Goal: Check status: Check status

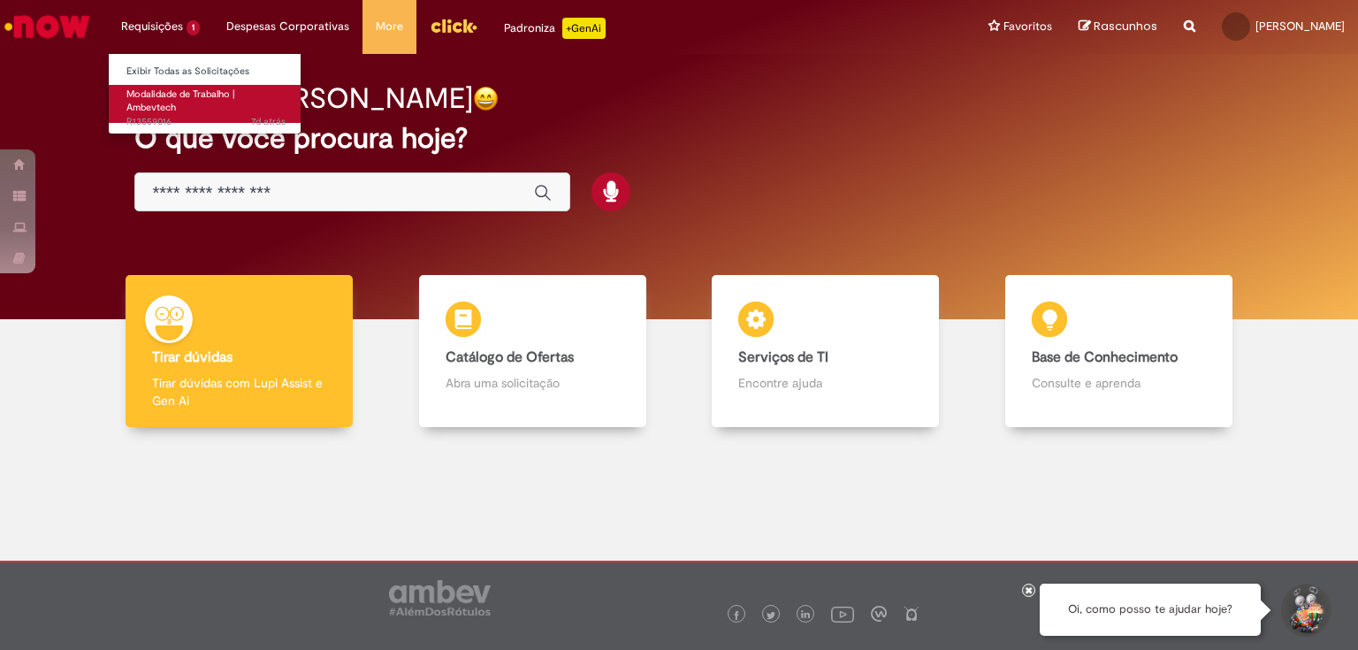
click at [173, 99] on span "Modalidade de Trabalho | Ambevtech" at bounding box center [180, 101] width 109 height 27
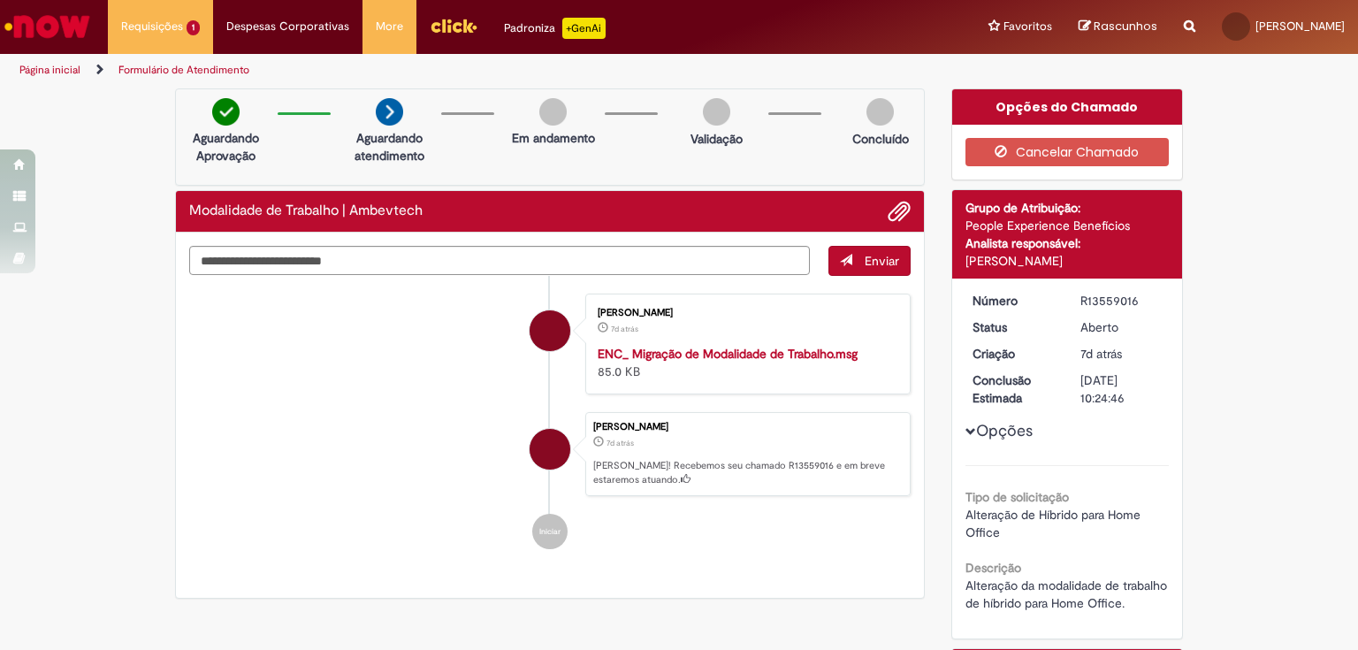
drag, startPoint x: 1064, startPoint y: 262, endPoint x: 1026, endPoint y: 261, distance: 38.0
click at [1026, 261] on div "[PERSON_NAME]" at bounding box center [1067, 261] width 204 height 18
click at [1092, 264] on div "[PERSON_NAME]" at bounding box center [1067, 261] width 204 height 18
drag, startPoint x: 1092, startPoint y: 264, endPoint x: 1036, endPoint y: 252, distance: 57.9
click at [1036, 252] on div "[PERSON_NAME]" at bounding box center [1067, 261] width 204 height 18
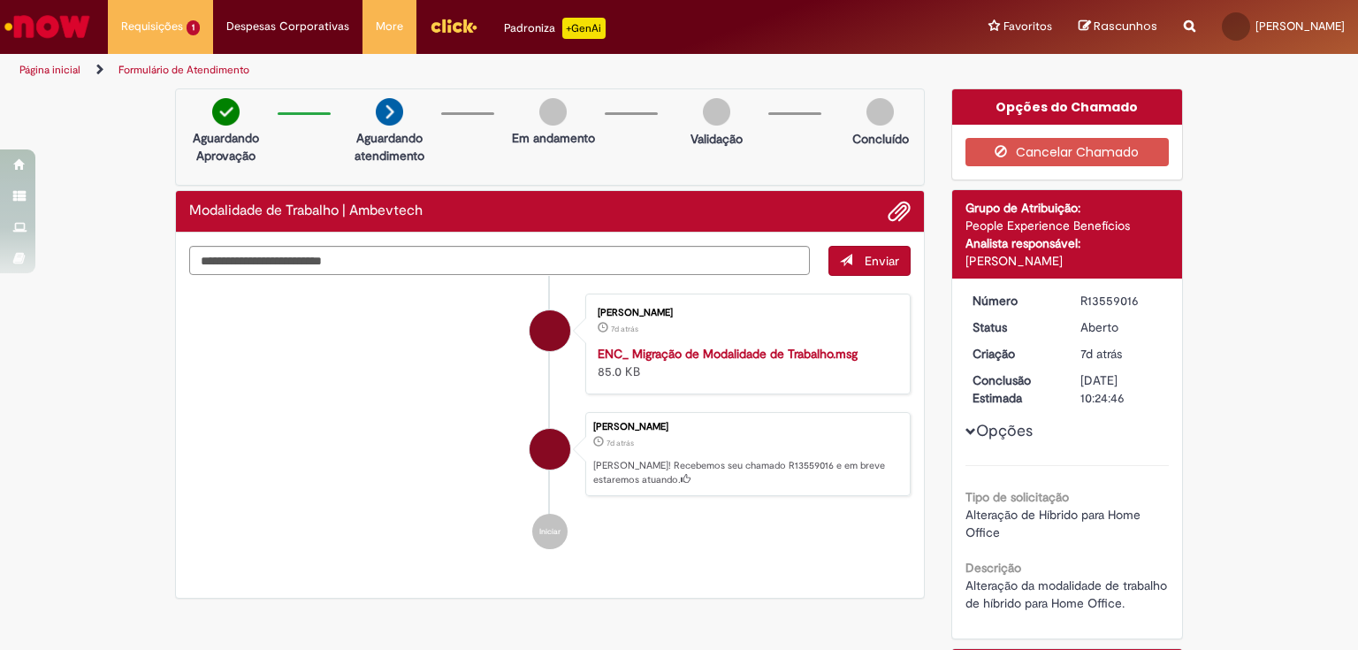
click at [1099, 252] on div "[PERSON_NAME]" at bounding box center [1067, 261] width 204 height 18
drag, startPoint x: 1080, startPoint y: 258, endPoint x: 951, endPoint y: 258, distance: 129.0
click at [952, 258] on div "Detalhes do tíquete Grupo de Atribuição: People Experience Benefícios Analista …" at bounding box center [1067, 234] width 231 height 88
copy div "[PERSON_NAME]"
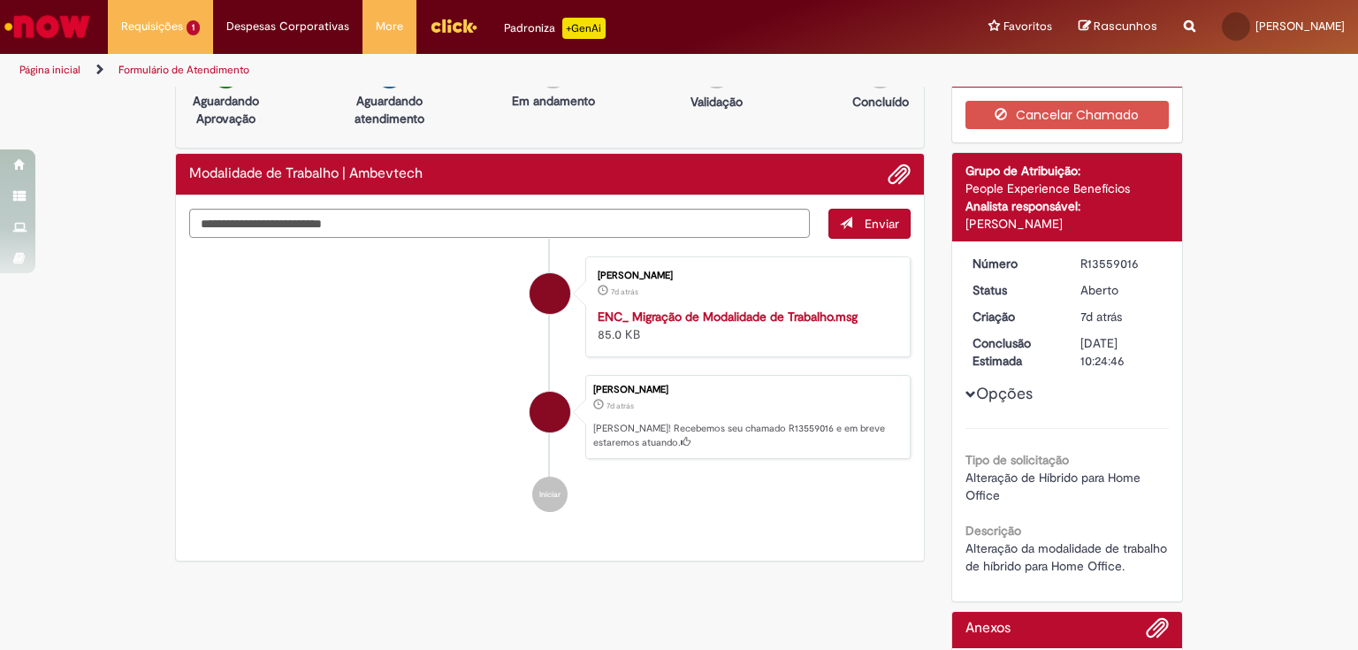
scroll to position [28, 0]
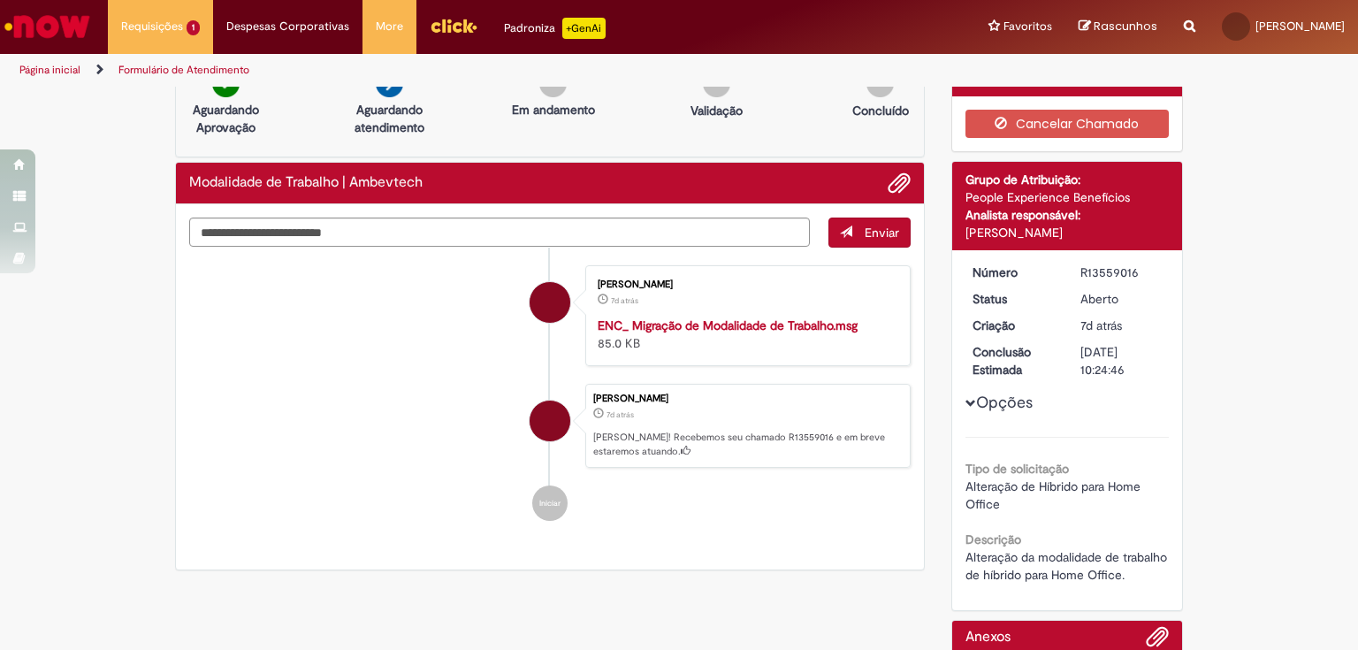
click at [0, 0] on button "Opções" at bounding box center [0, 0] width 0 height 0
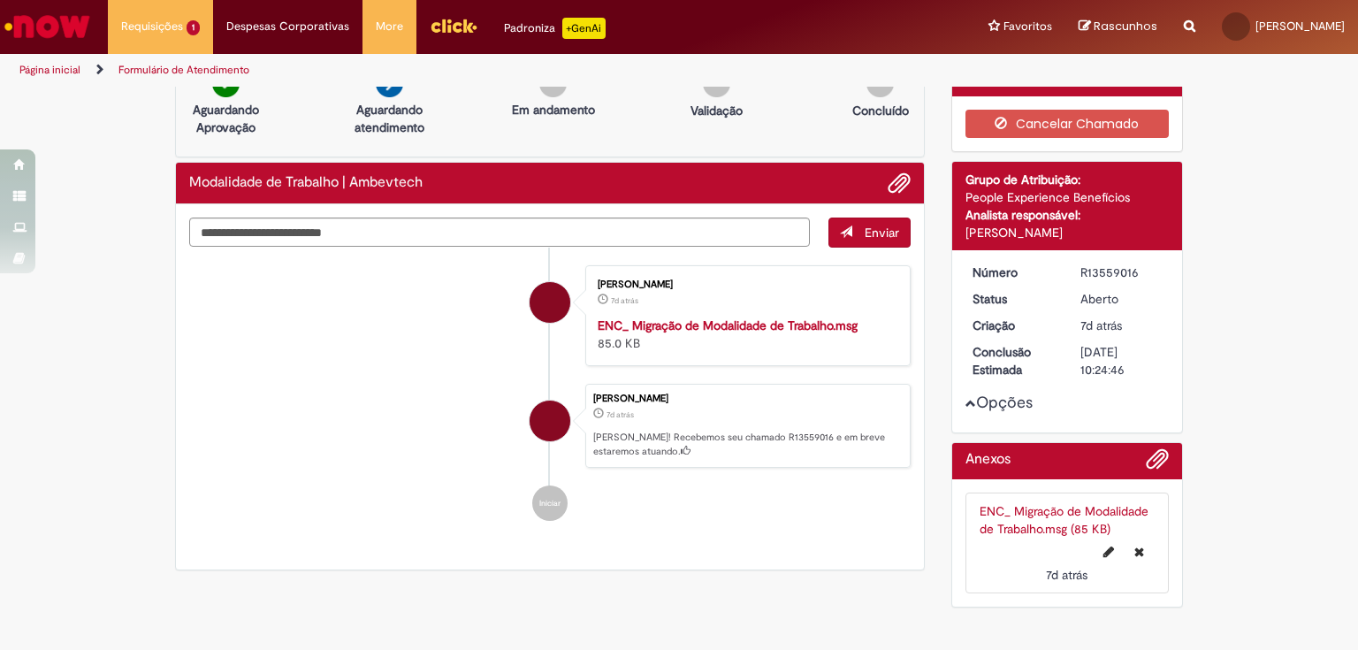
click at [0, 0] on button "Opções" at bounding box center [0, 0] width 0 height 0
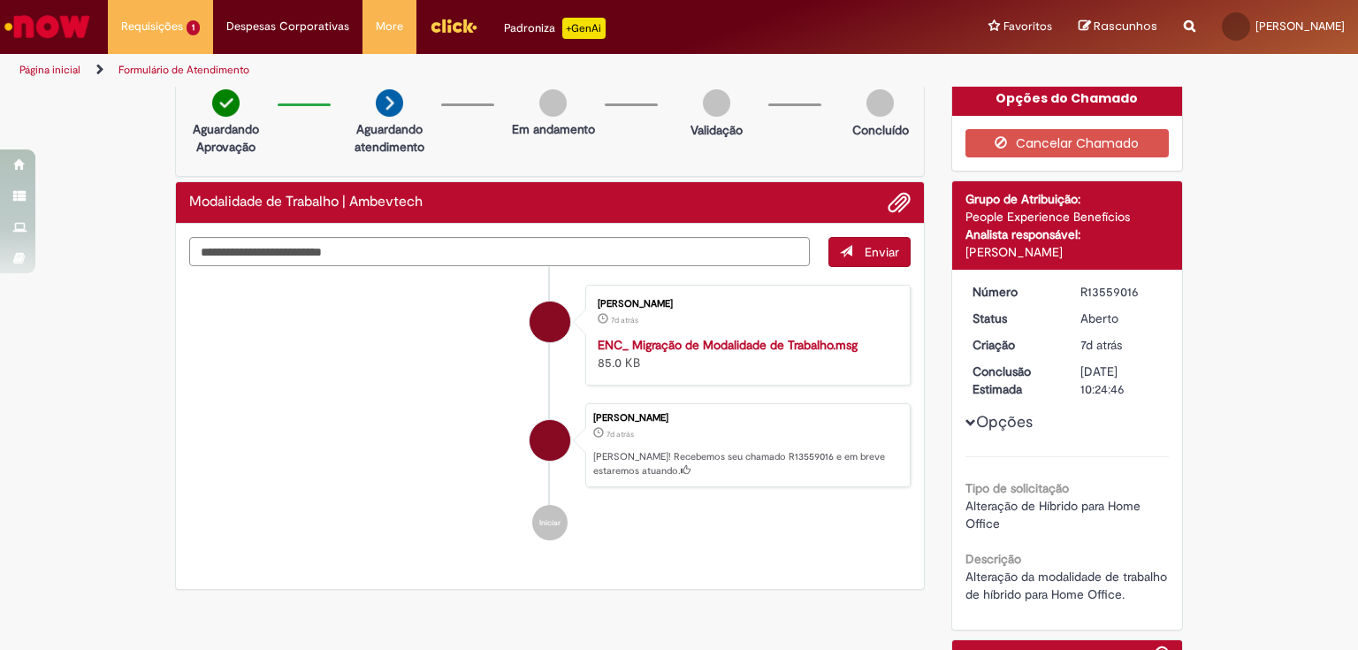
scroll to position [0, 0]
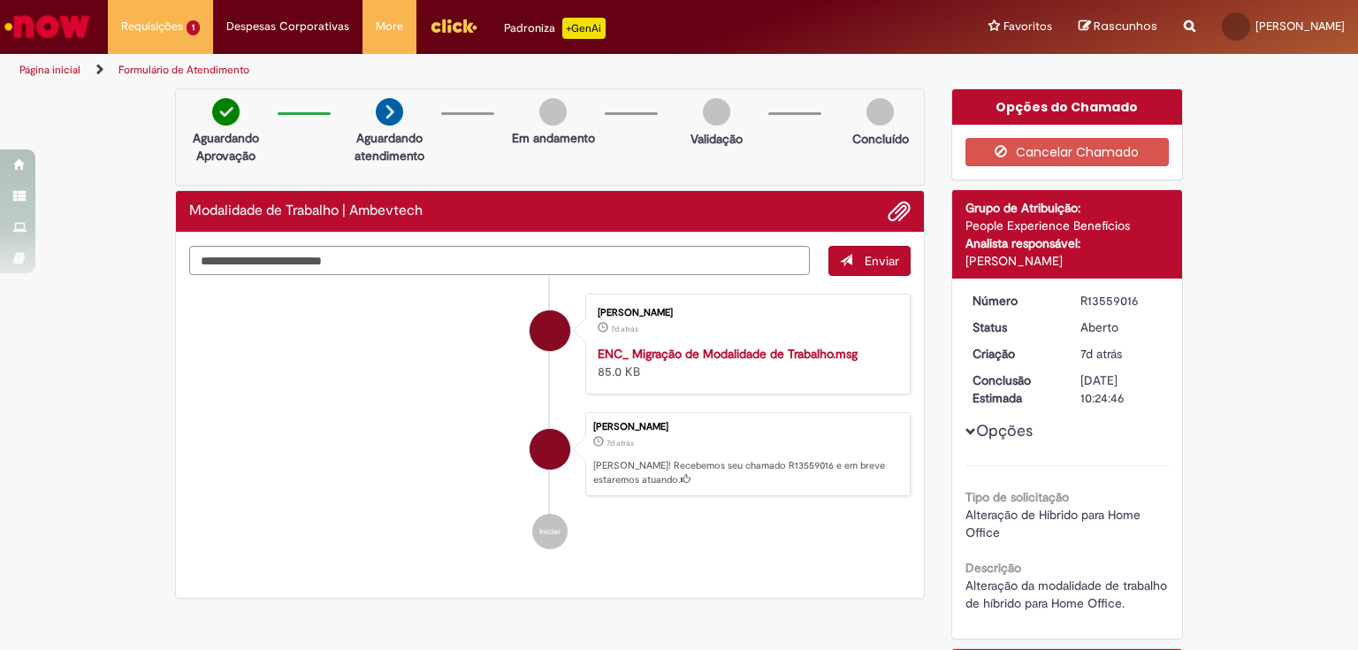
drag, startPoint x: 647, startPoint y: 374, endPoint x: 587, endPoint y: 369, distance: 60.3
click at [590, 369] on div "[PERSON_NAME] 7d atrás 7 dias atrás ENC_ Migração de Modalidade de Trabalho.msg…" at bounding box center [747, 344] width 315 height 90
drag, startPoint x: 1054, startPoint y: 99, endPoint x: 1031, endPoint y: 98, distance: 23.0
click at [1031, 98] on div "Opções do Chamado" at bounding box center [1067, 106] width 231 height 35
click at [1129, 104] on div "Opções do Chamado" at bounding box center [1067, 106] width 231 height 35
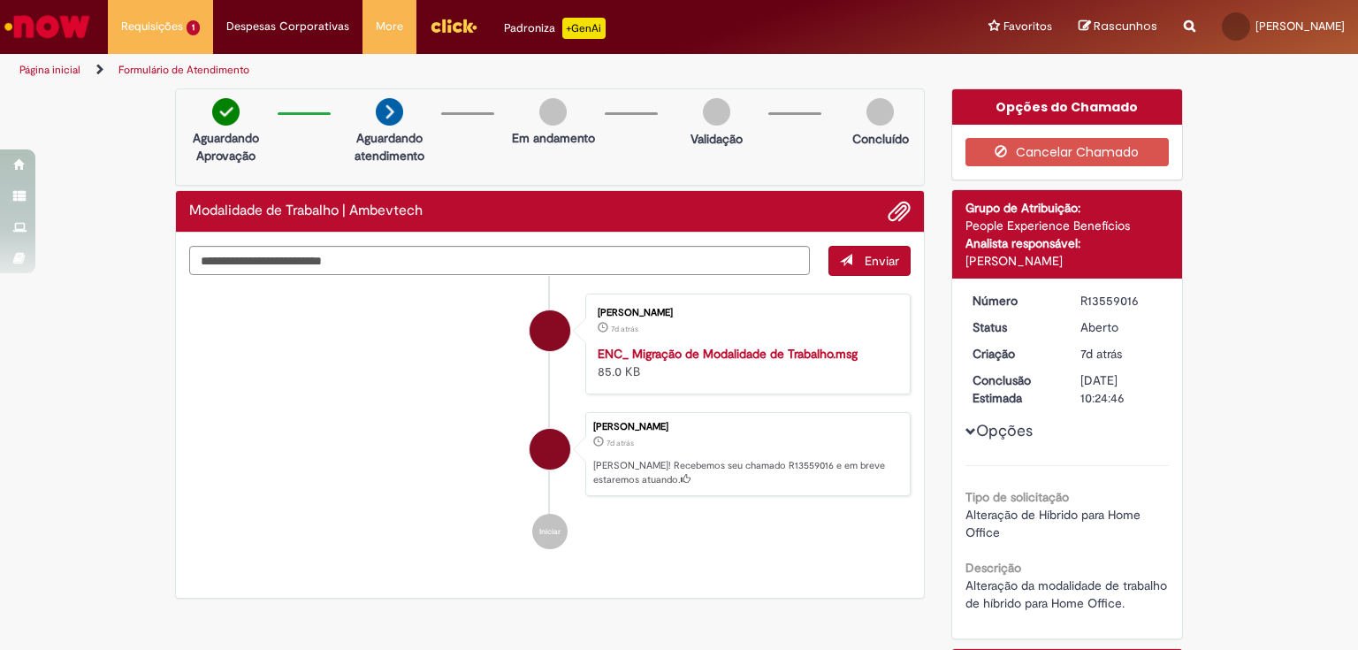
drag, startPoint x: 1119, startPoint y: 98, endPoint x: 1096, endPoint y: 96, distance: 23.0
click at [1096, 96] on div "Opções do Chamado" at bounding box center [1067, 106] width 231 height 35
click at [965, 435] on span "Opções para R13559016" at bounding box center [970, 431] width 11 height 11
